Goal: Check status: Check status

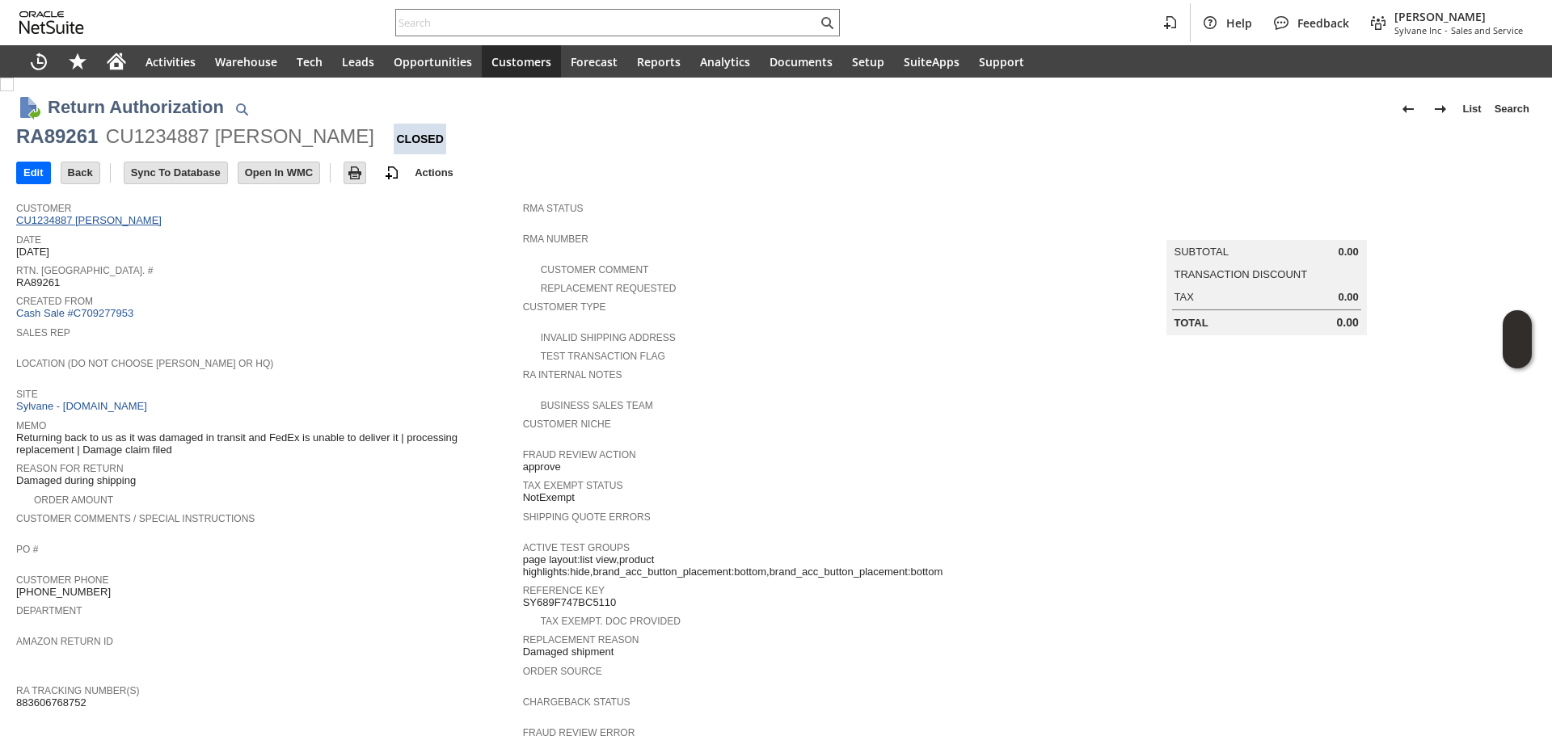
click at [91, 223] on link "CU1234887 Gregory LeMonte" at bounding box center [90, 220] width 149 height 12
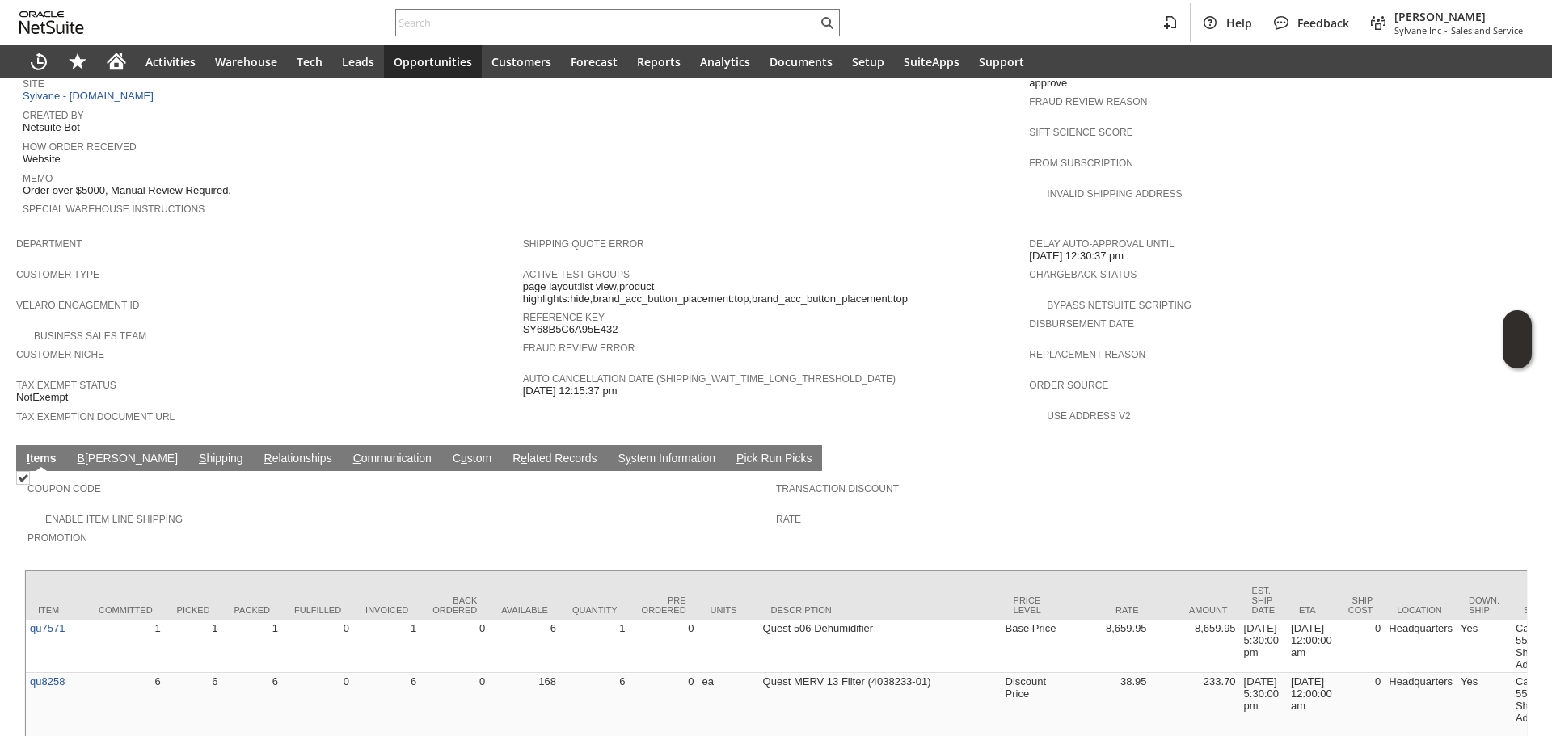
scroll to position [705, 0]
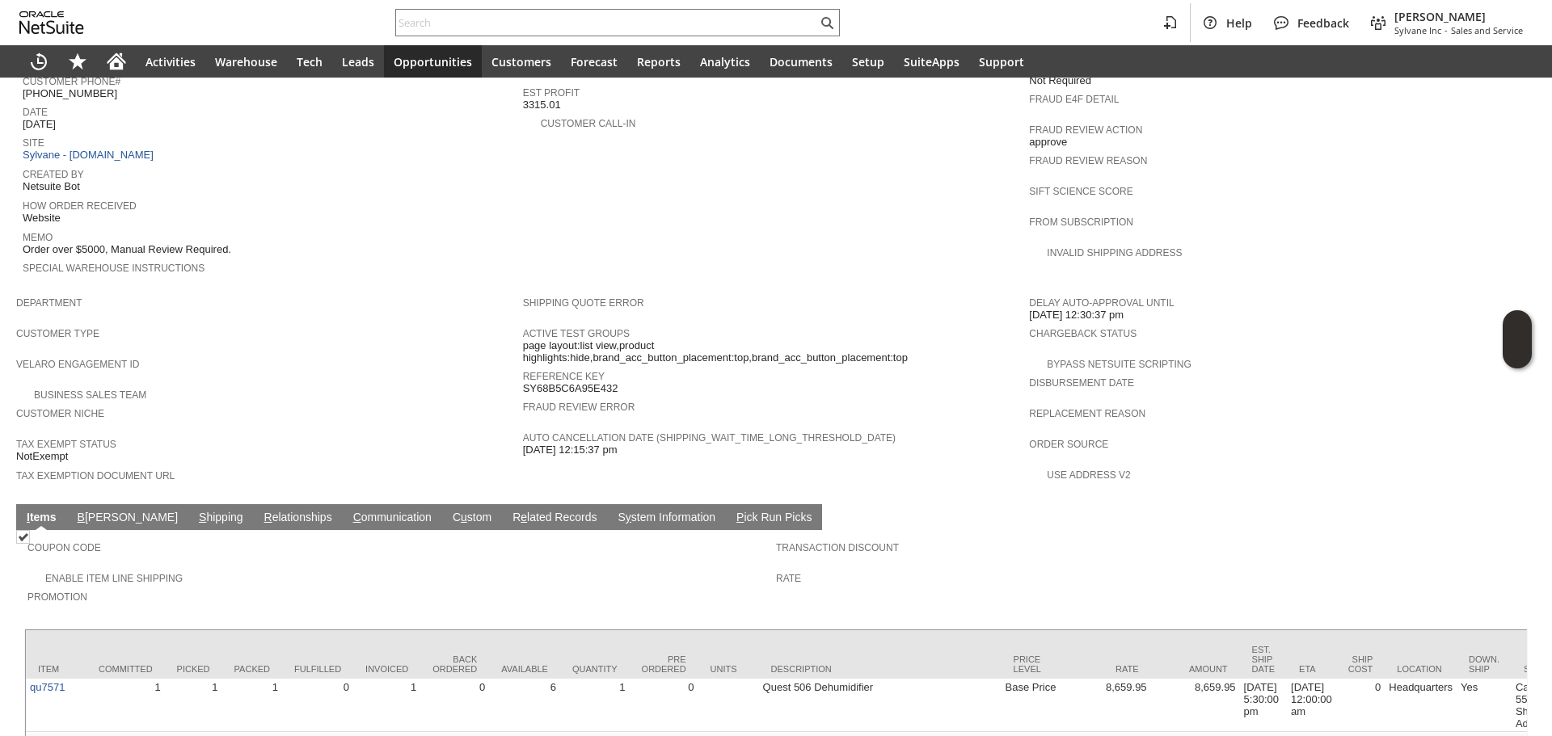
click at [195, 511] on link "S hipping" at bounding box center [221, 518] width 53 height 15
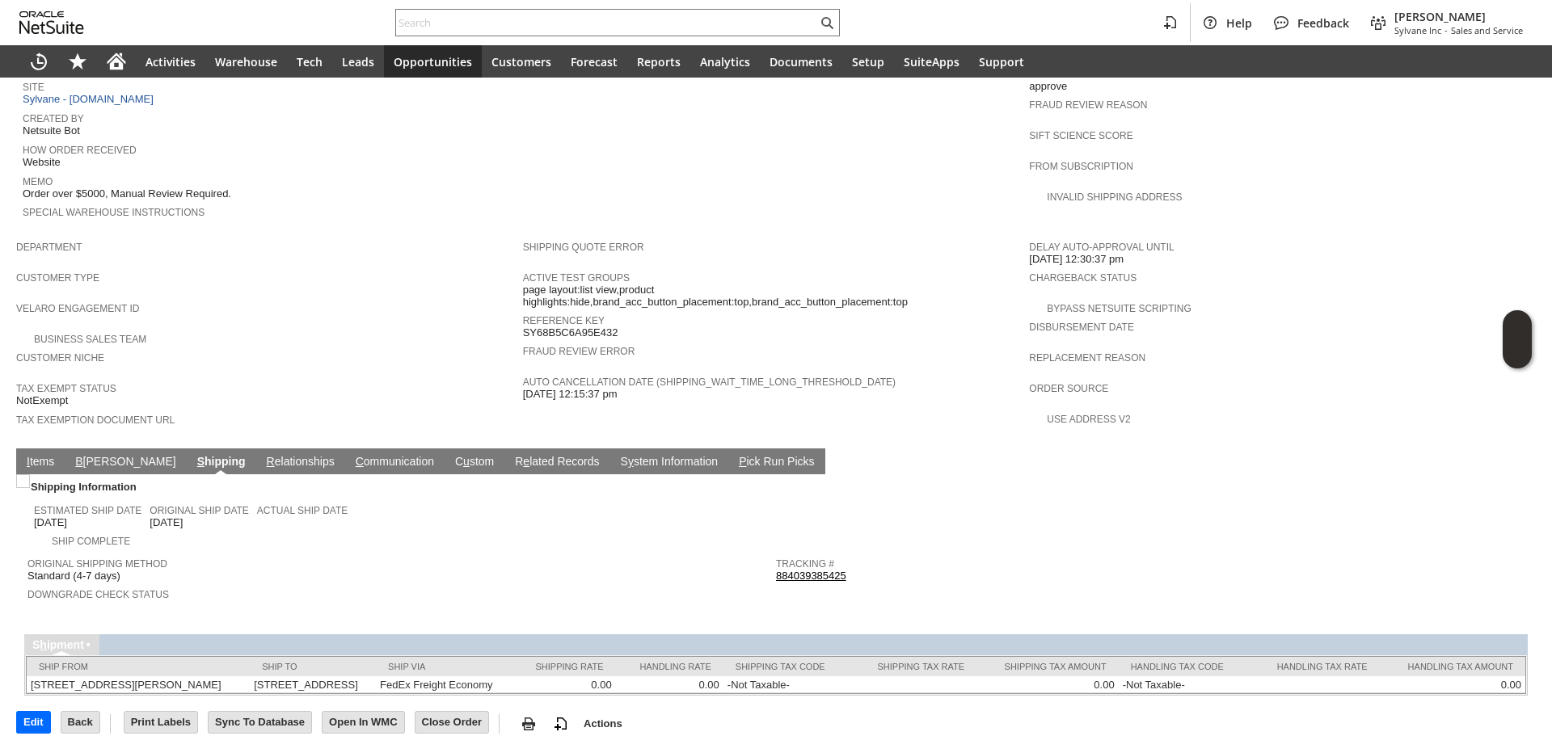
scroll to position [762, 0]
